Goal: Task Accomplishment & Management: Use online tool/utility

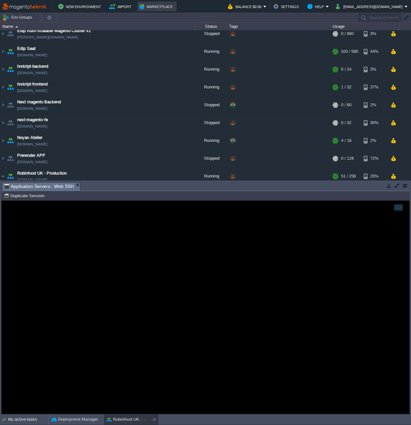
scroll to position [363, 119]
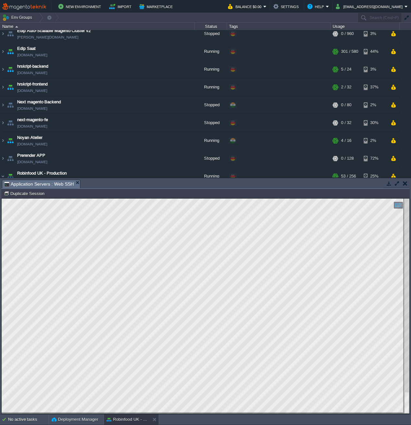
scroll to position [515, 32]
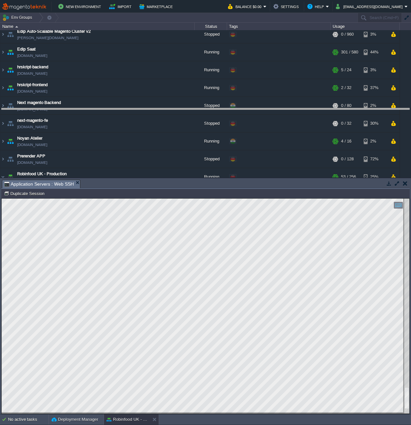
drag, startPoint x: 300, startPoint y: 180, endPoint x: 299, endPoint y: 105, distance: 75.7
click at [299, 105] on body "New Environment Import Marketplace Bonus $0.00 Upgrade Account Balance $0.00 Se…" at bounding box center [205, 212] width 411 height 425
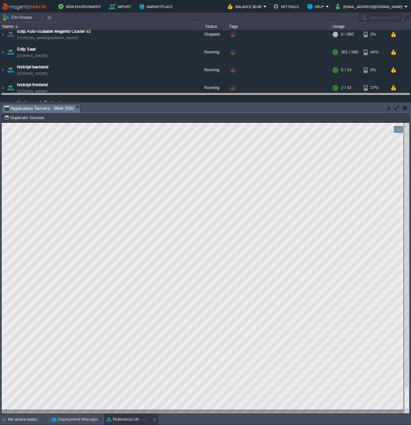
drag, startPoint x: 201, startPoint y: 107, endPoint x: 201, endPoint y: 84, distance: 23.0
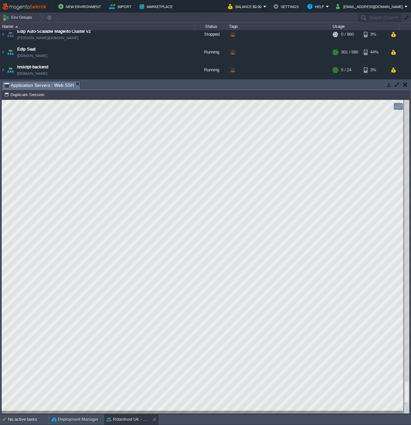
click at [409, 100] on html "Copy: Cmd + C Paste: Cmd + V Settings: Ctrl + Shift + Alt 0" at bounding box center [205, 100] width 407 height 0
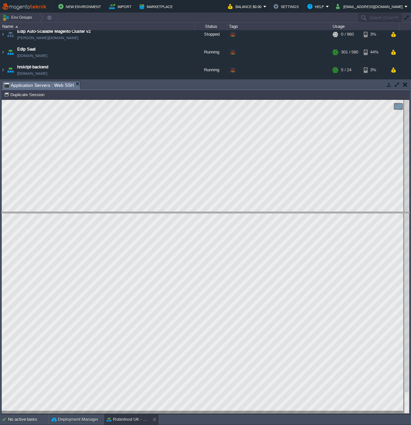
drag, startPoint x: 287, startPoint y: 83, endPoint x: 264, endPoint y: 213, distance: 131.6
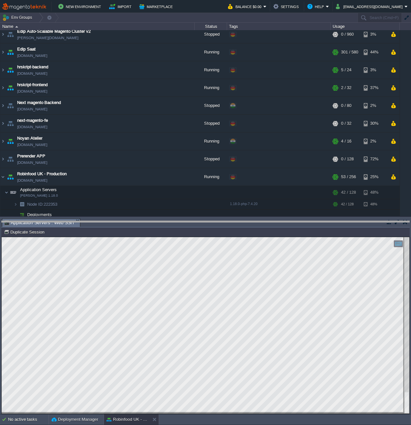
drag, startPoint x: 136, startPoint y: 226, endPoint x: 122, endPoint y: 235, distance: 16.9
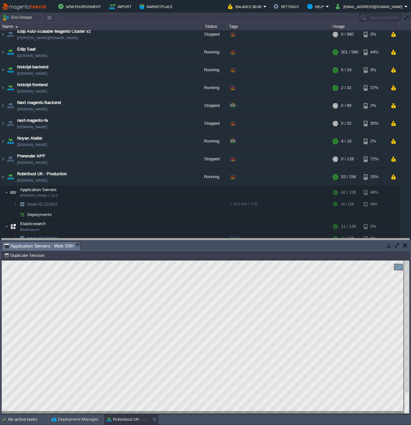
drag, startPoint x: 170, startPoint y: 242, endPoint x: 158, endPoint y: 221, distance: 24.8
click at [158, 221] on body "New Environment Import Marketplace Bonus $0.00 Upgrade Account Balance $0.00 Se…" at bounding box center [205, 212] width 411 height 425
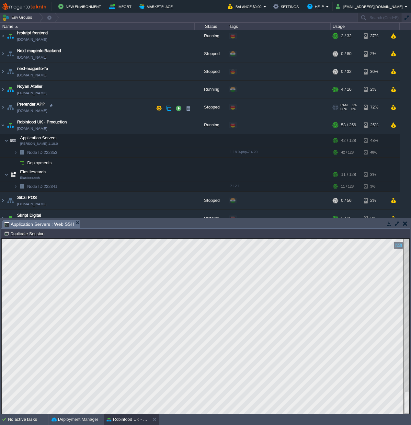
scroll to position [97, 0]
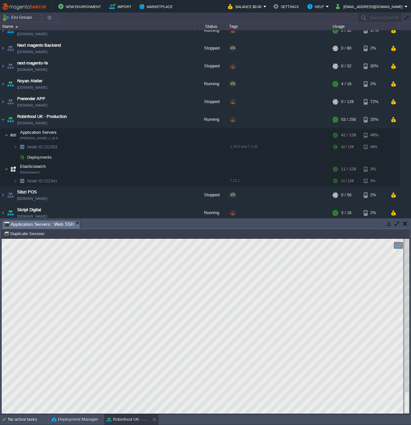
click at [148, 120] on button "button" at bounding box center [149, 120] width 6 height 6
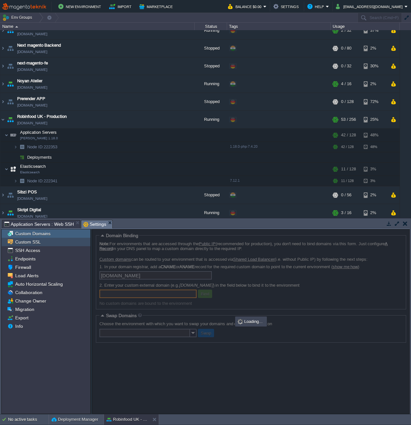
click at [38, 243] on span "Custom SSL" at bounding box center [28, 242] width 28 height 6
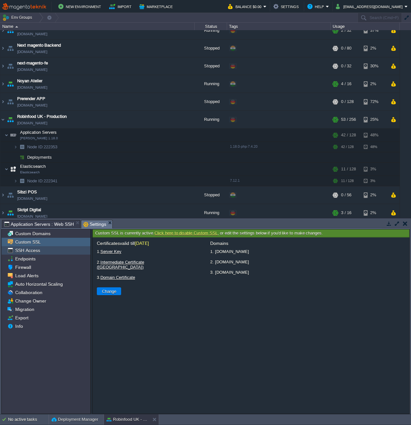
click at [37, 249] on span "SSH Access" at bounding box center [27, 250] width 27 height 6
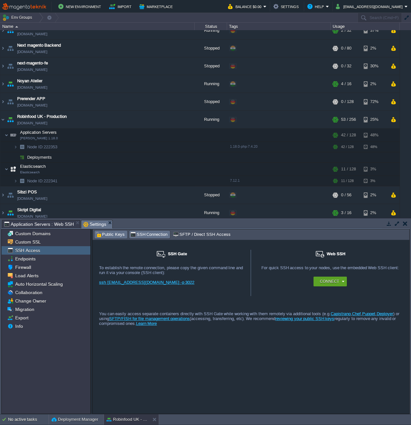
click at [116, 235] on span "Public Keys" at bounding box center [109, 234] width 29 height 7
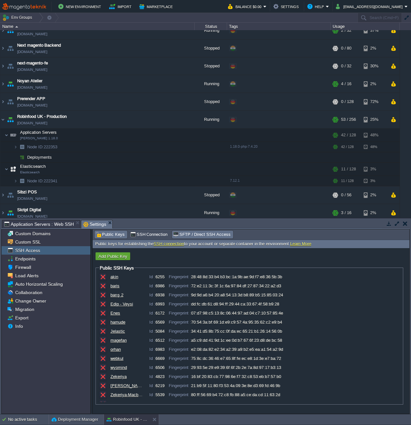
click at [195, 238] on span "SFTP / Direct SSH Access" at bounding box center [201, 234] width 57 height 7
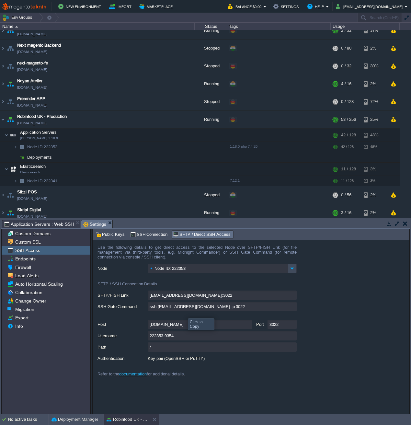
click at [194, 308] on input "ssh [EMAIL_ADDRESS][DOMAIN_NAME] -p 3022" at bounding box center [222, 306] width 149 height 9
click at [405, 224] on button "button" at bounding box center [405, 223] width 5 height 6
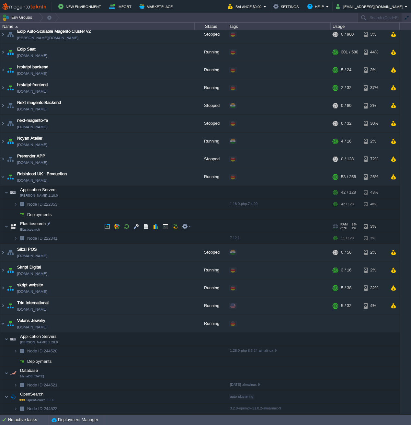
scroll to position [40, 0]
click at [166, 192] on button "button" at bounding box center [165, 192] width 6 height 6
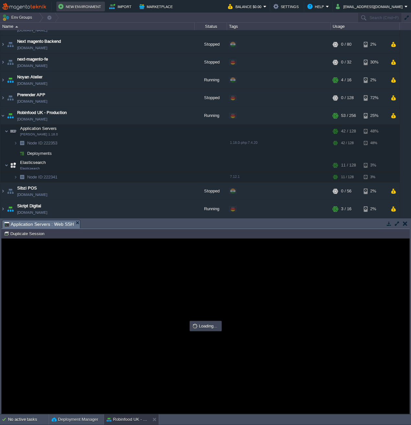
scroll to position [0, 0]
type input "#000000"
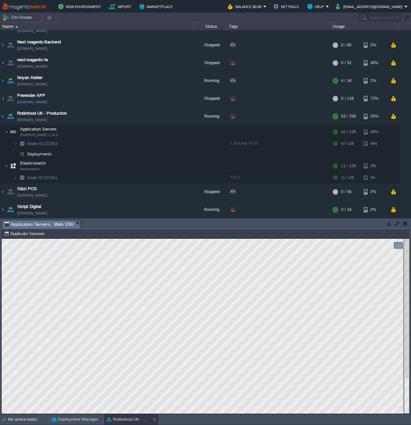
type textarea "composer.json COPYING.txt etc LICENSE.txt Model README.md registration.php ngin…"
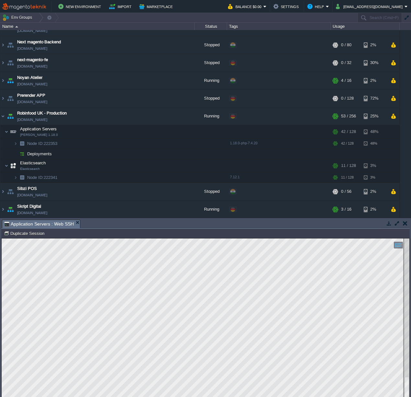
scroll to position [101, 0]
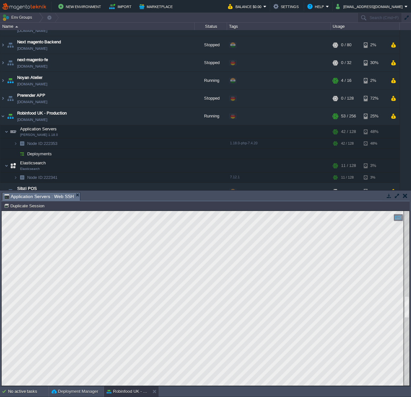
click at [405, 196] on button "button" at bounding box center [405, 196] width 5 height 6
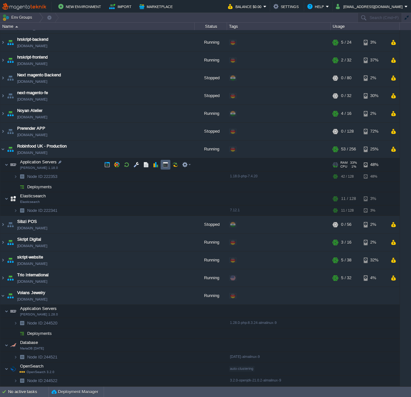
click at [163, 165] on button "button" at bounding box center [165, 165] width 6 height 6
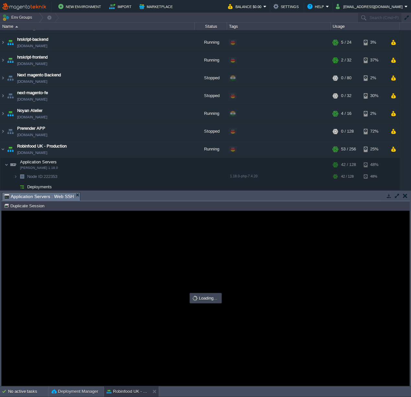
scroll to position [0, 0]
type input "#000000"
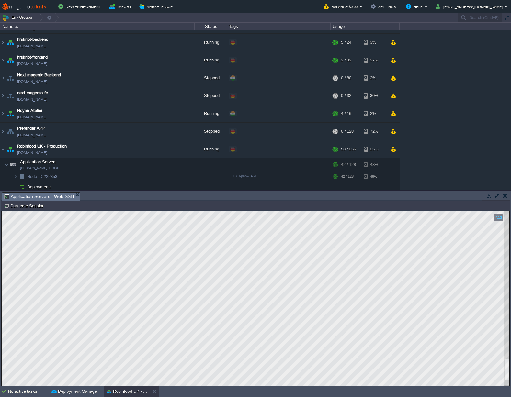
scroll to position [242, 208]
click at [145, 390] on button "Robinfood UK - Production" at bounding box center [126, 391] width 41 height 6
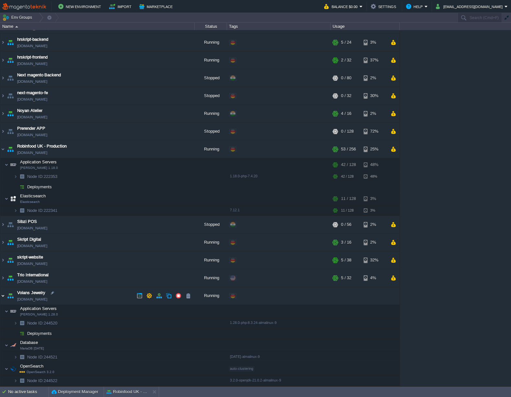
click at [1, 295] on img at bounding box center [2, 295] width 5 height 17
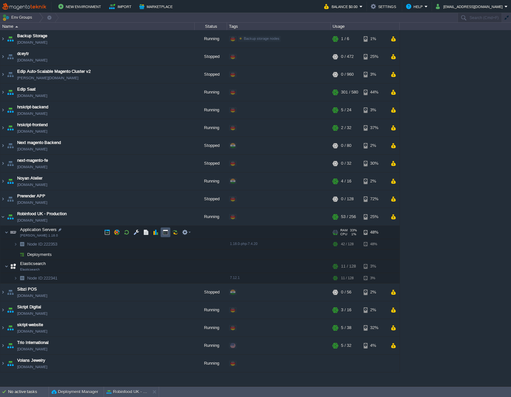
click at [166, 233] on button "button" at bounding box center [165, 232] width 6 height 6
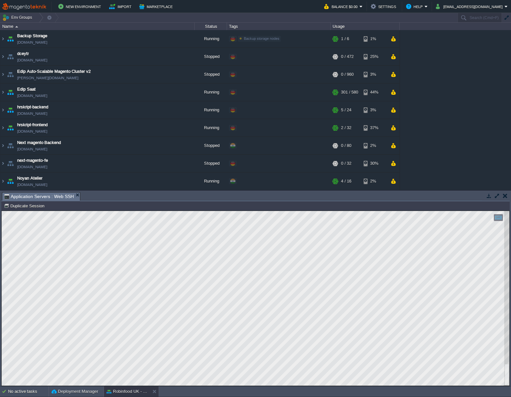
type textarea "08:44:11] [DOMAIN_NAME]: Received stripe_payments_webhook_payment_intent_succee…"
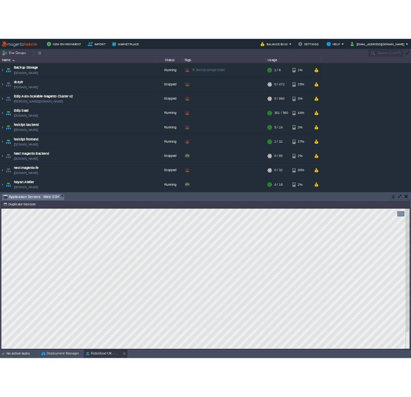
scroll to position [22, 127]
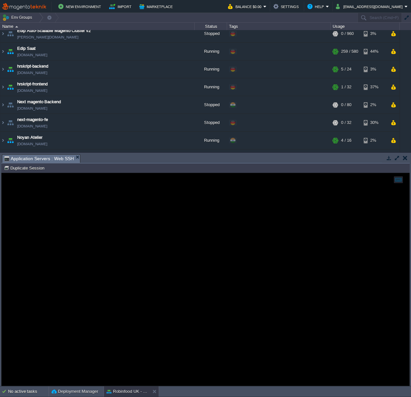
scroll to position [363, 119]
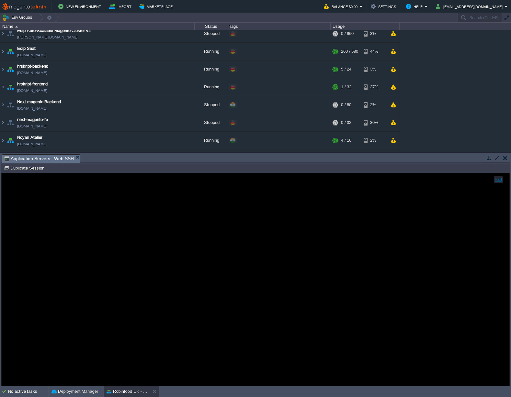
scroll to position [363, 119]
